Goal: Navigation & Orientation: Find specific page/section

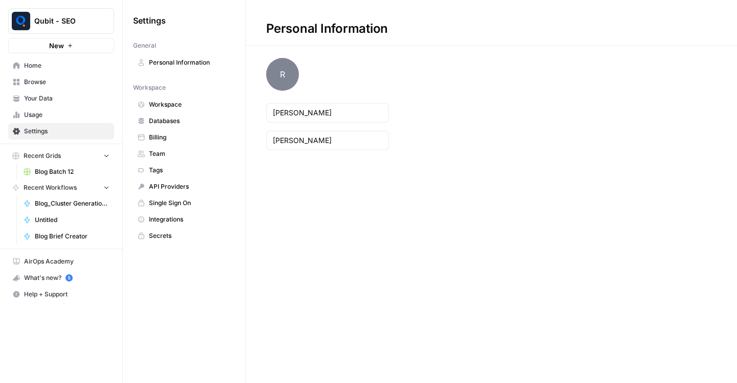
click at [65, 86] on span "Browse" at bounding box center [67, 81] width 86 height 9
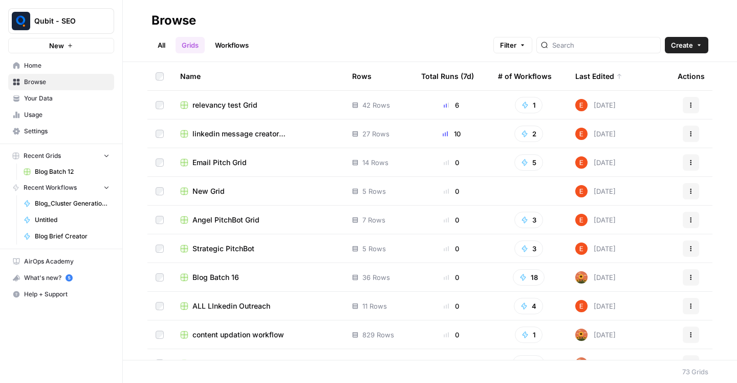
click at [241, 44] on link "Workflows" at bounding box center [232, 45] width 46 height 16
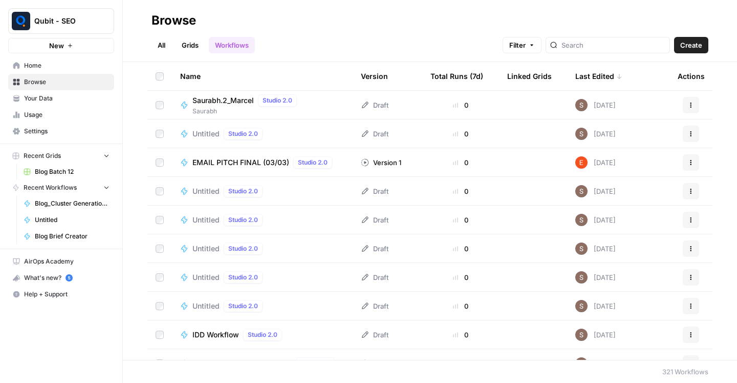
click at [40, 65] on span "Home" at bounding box center [67, 65] width 86 height 9
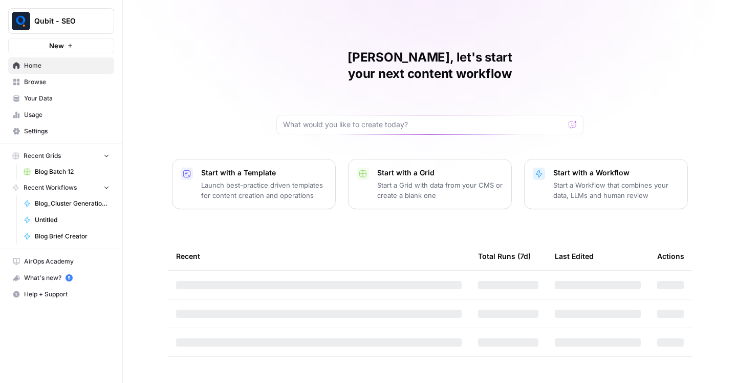
click at [51, 79] on span "Browse" at bounding box center [67, 81] width 86 height 9
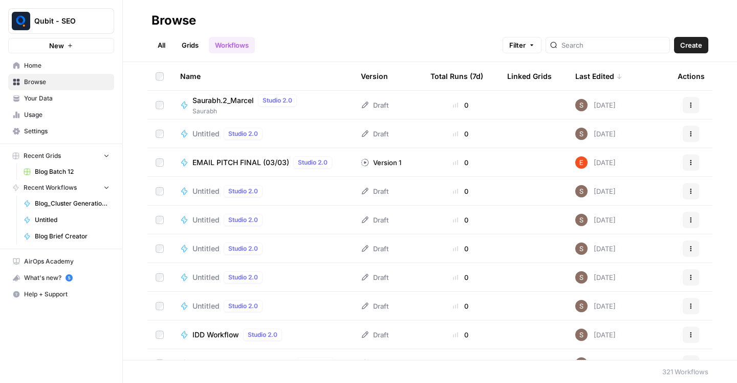
click at [49, 79] on span "Browse" at bounding box center [67, 81] width 86 height 9
